Goal: Transaction & Acquisition: Purchase product/service

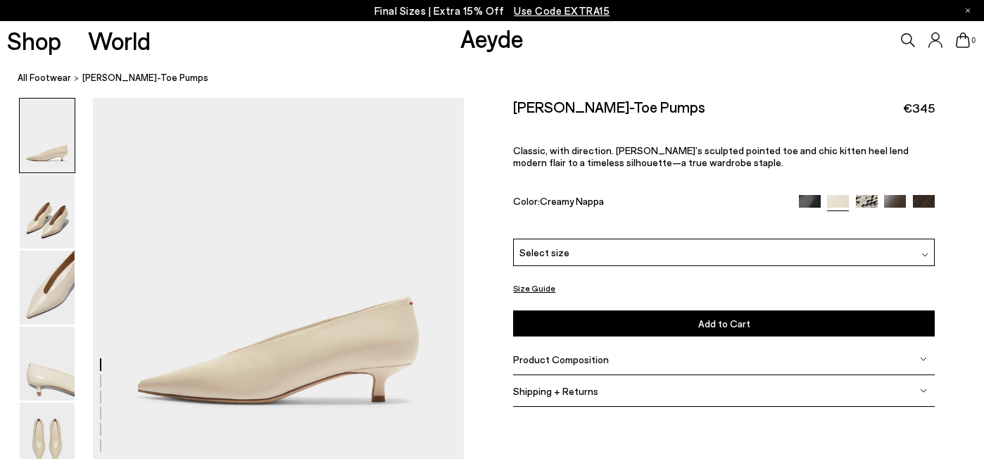
scroll to position [115, 0]
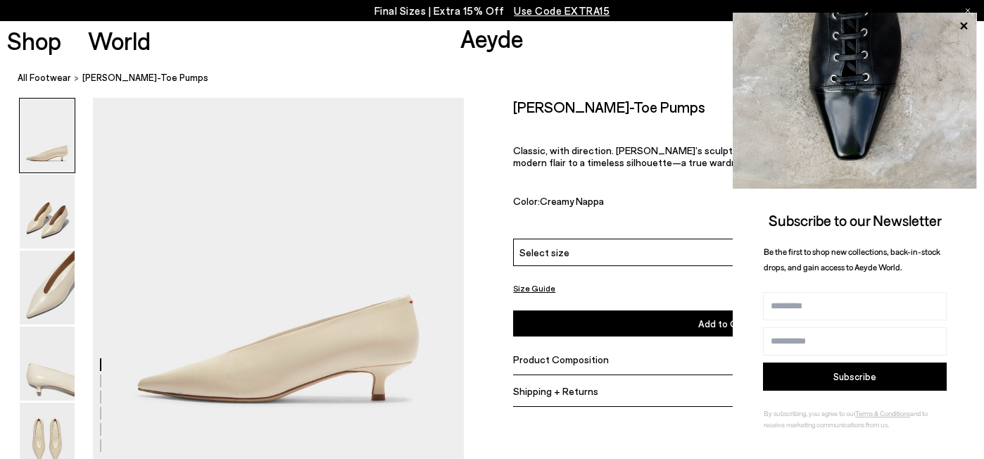
click at [617, 80] on ol "All Footwear [PERSON_NAME] Pointed-Toe Pumps" at bounding box center [501, 77] width 967 height 15
click at [963, 22] on icon at bounding box center [964, 26] width 18 height 18
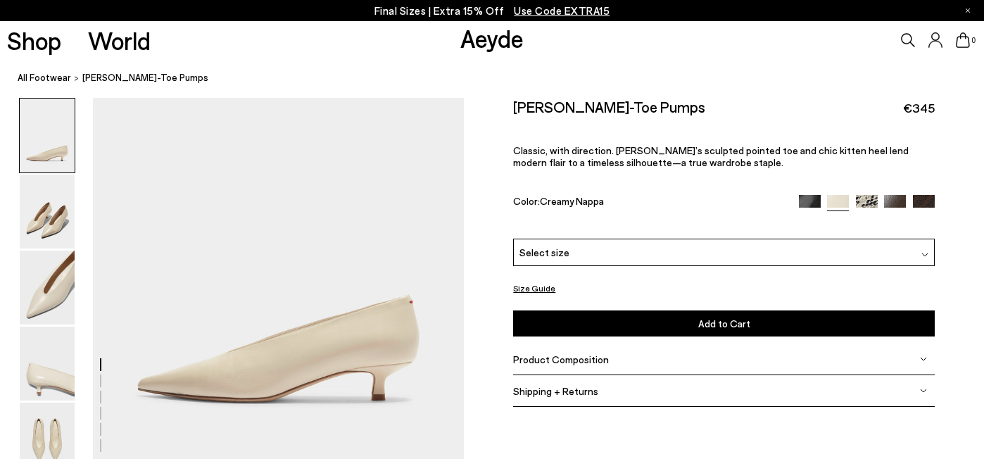
click at [791, 239] on div "Select size" at bounding box center [724, 252] width 422 height 27
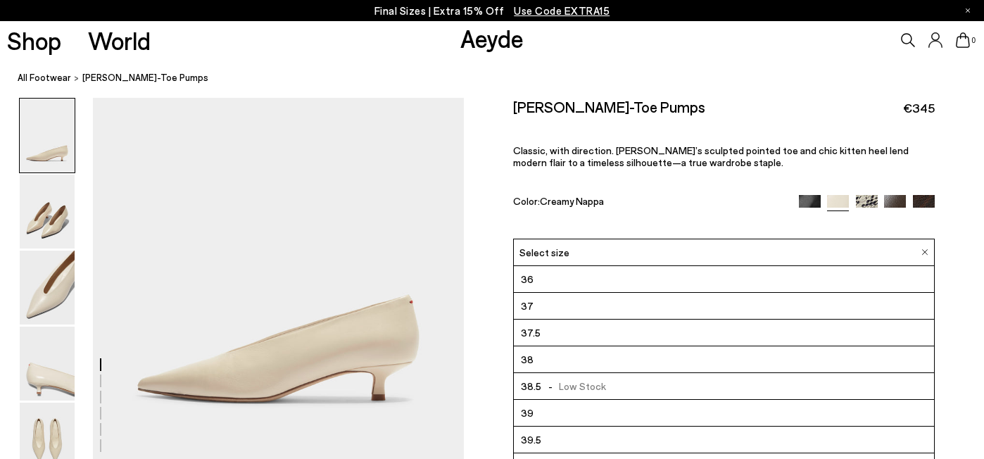
click at [752, 87] on nav "All Footwear [PERSON_NAME] Pointed-Toe Pumps" at bounding box center [501, 78] width 967 height 39
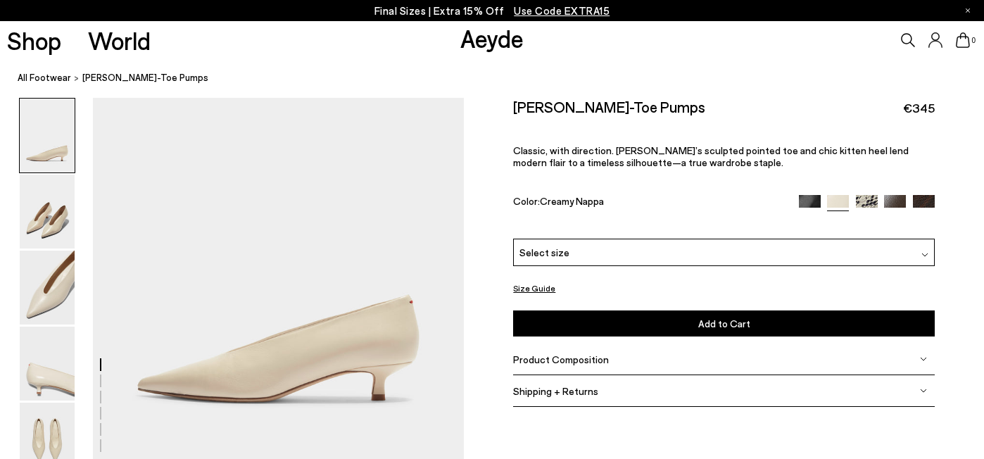
click at [620, 344] on div "Product Composition" at bounding box center [724, 360] width 422 height 32
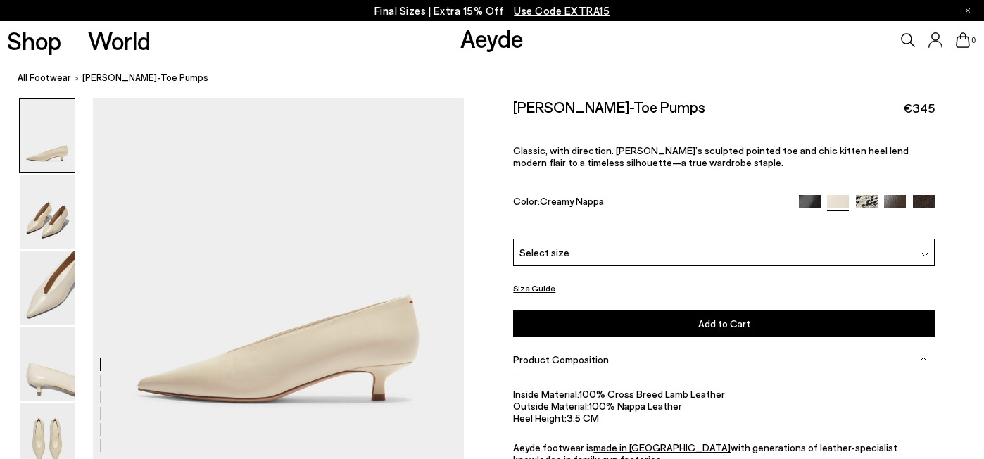
click at [516, 104] on h2 "[PERSON_NAME]-Toe Pumps" at bounding box center [609, 107] width 192 height 18
drag, startPoint x: 515, startPoint y: 107, endPoint x: 678, endPoint y: 111, distance: 162.7
click at [678, 111] on div "[PERSON_NAME]-Toe Pumps €345" at bounding box center [724, 107] width 422 height 19
copy h2 "[PERSON_NAME]-Toe Pumps"
drag, startPoint x: 541, startPoint y: 182, endPoint x: 610, endPoint y: 181, distance: 69.0
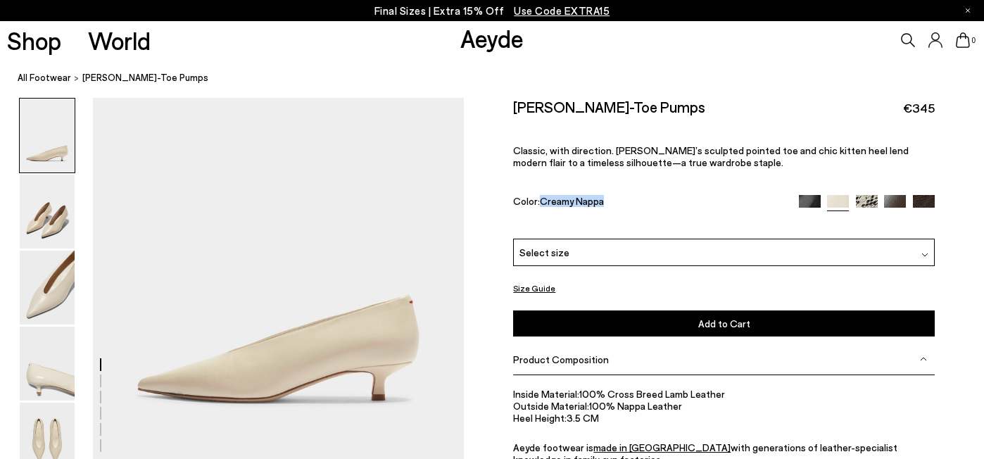
click at [610, 195] on div "Color: Creamy Nappa" at bounding box center [649, 203] width 272 height 16
copy span "Creamy Nappa"
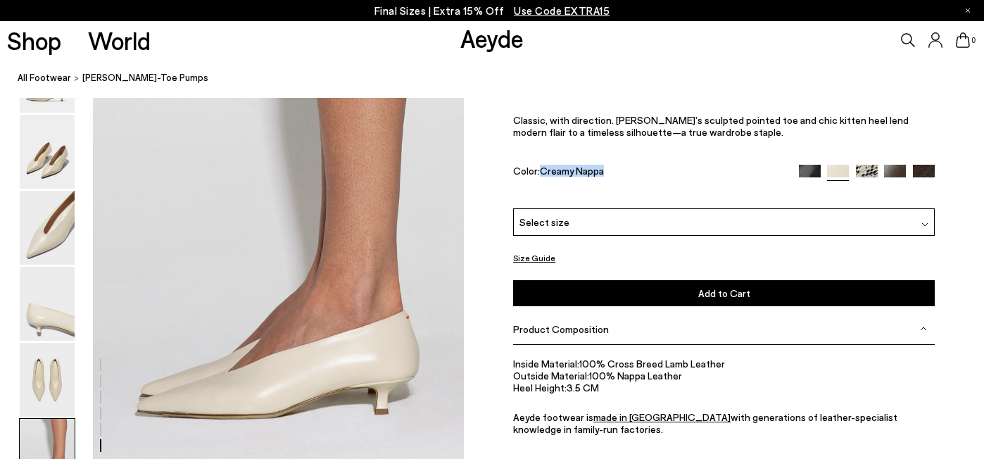
scroll to position [2586, 0]
